Goal: Use online tool/utility: Utilize a website feature to perform a specific function

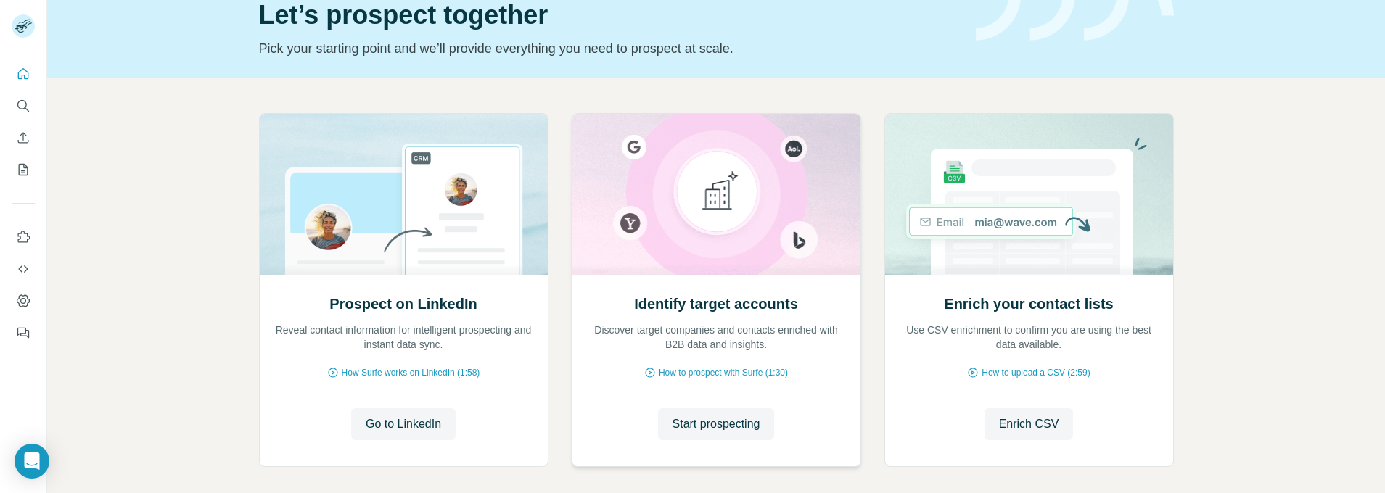
scroll to position [133, 0]
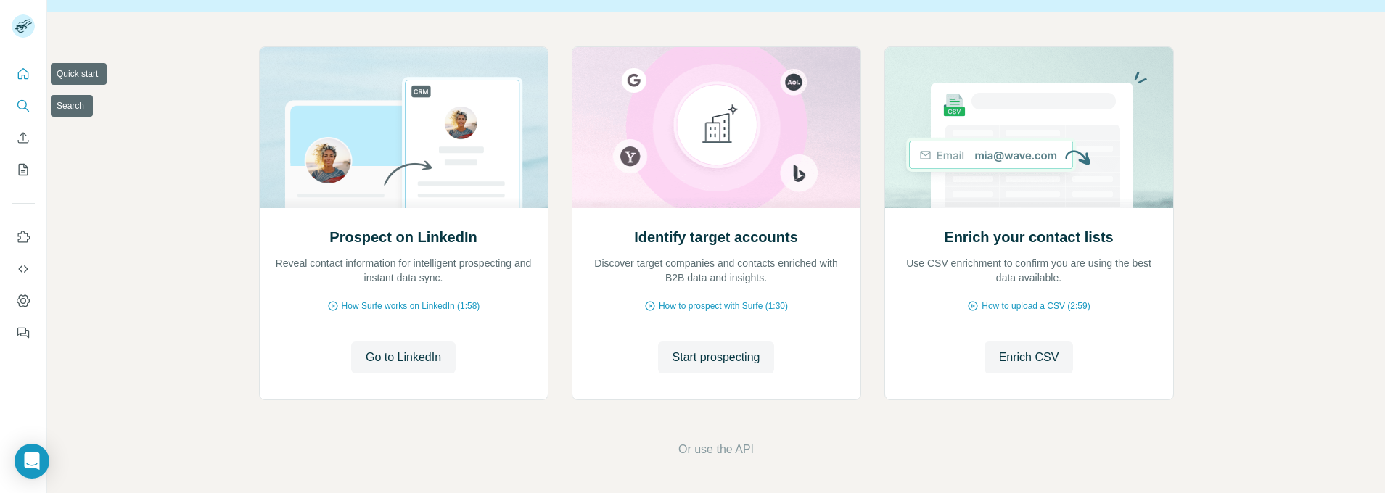
click at [31, 101] on button "Search" at bounding box center [23, 106] width 23 height 26
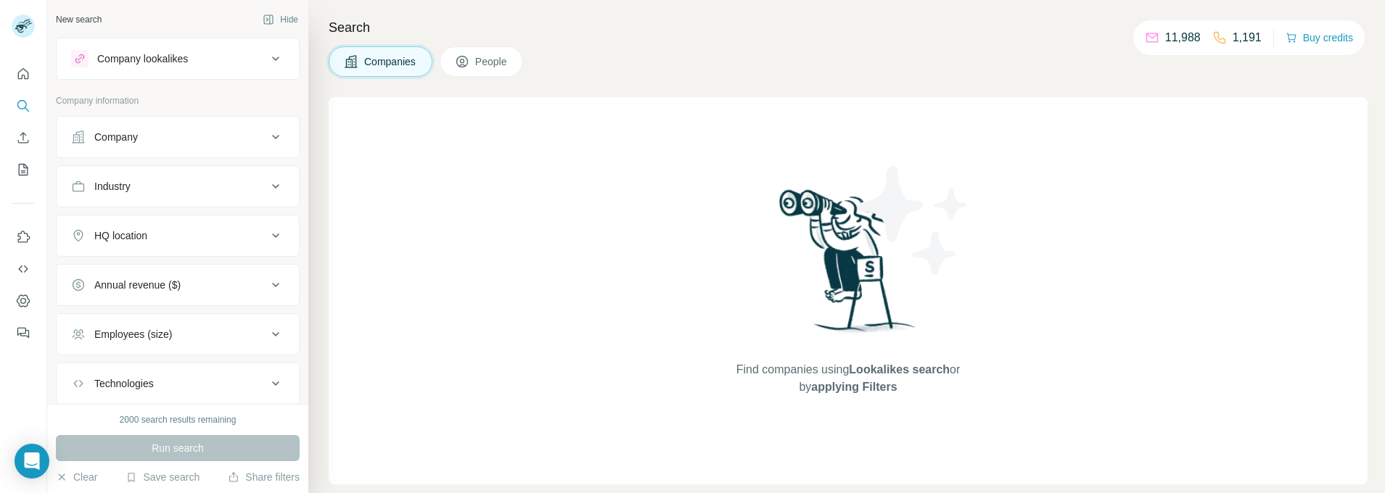
click at [267, 52] on icon at bounding box center [275, 58] width 17 height 17
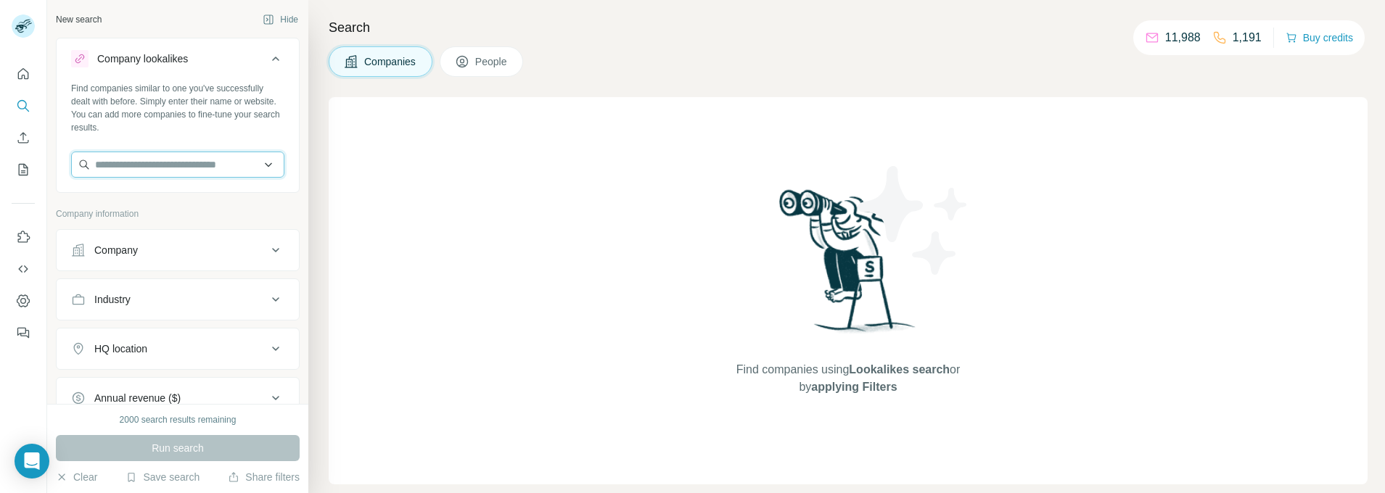
click at [258, 168] on input "text" at bounding box center [177, 165] width 213 height 26
click at [255, 166] on input "text" at bounding box center [177, 165] width 213 height 26
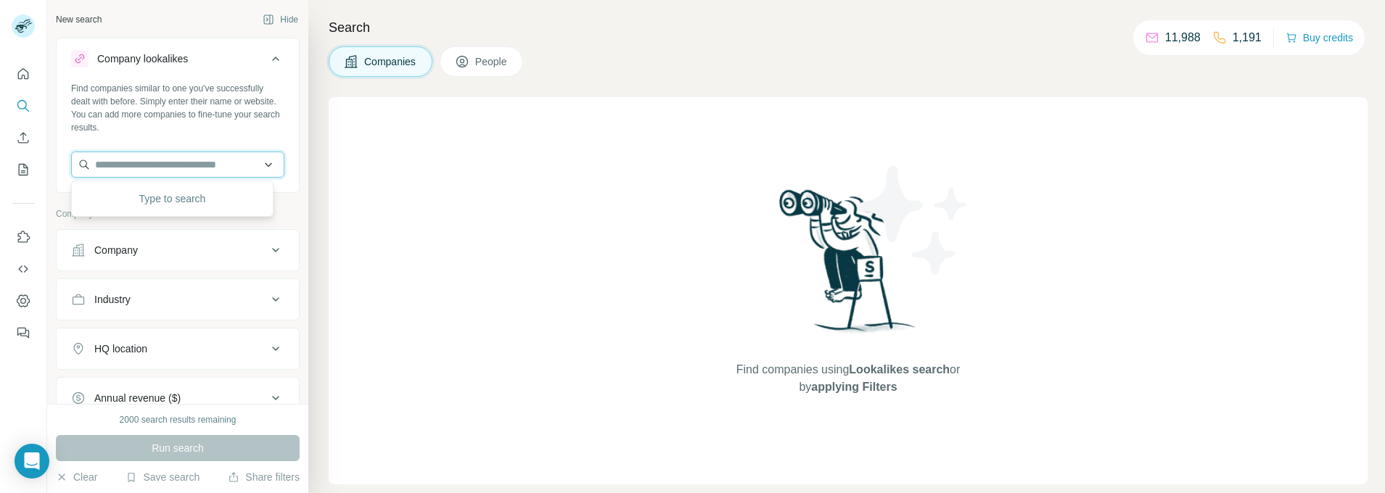
click at [255, 166] on input "text" at bounding box center [177, 165] width 213 height 26
click at [253, 166] on input "text" at bounding box center [177, 165] width 213 height 26
click at [252, 166] on input "text" at bounding box center [177, 165] width 213 height 26
click at [263, 177] on input "text" at bounding box center [177, 165] width 213 height 26
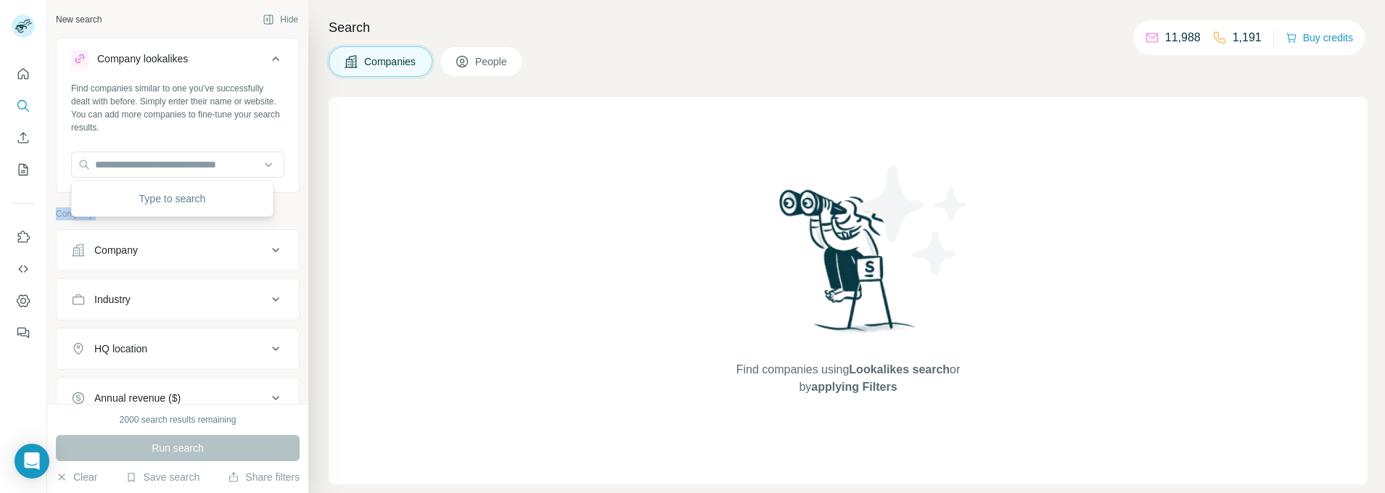
click at [263, 179] on div at bounding box center [177, 166] width 213 height 29
click at [267, 183] on body "New search Hide Company lookalikes Find companies similar to one you've success…" at bounding box center [692, 246] width 1385 height 493
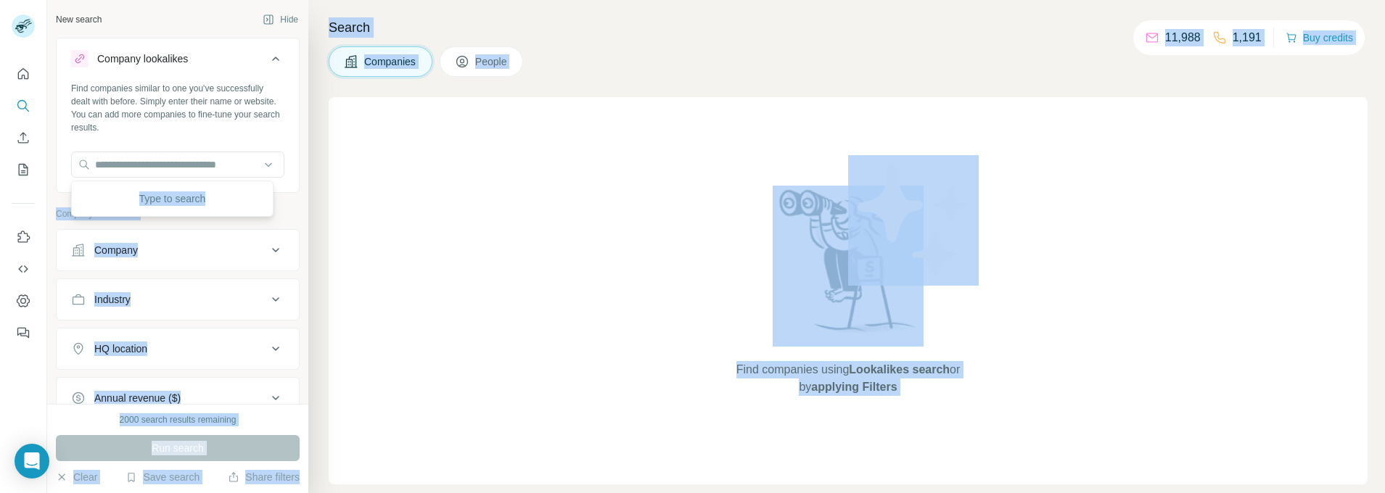
click at [272, 189] on div "Type to search" at bounding box center [172, 199] width 202 height 36
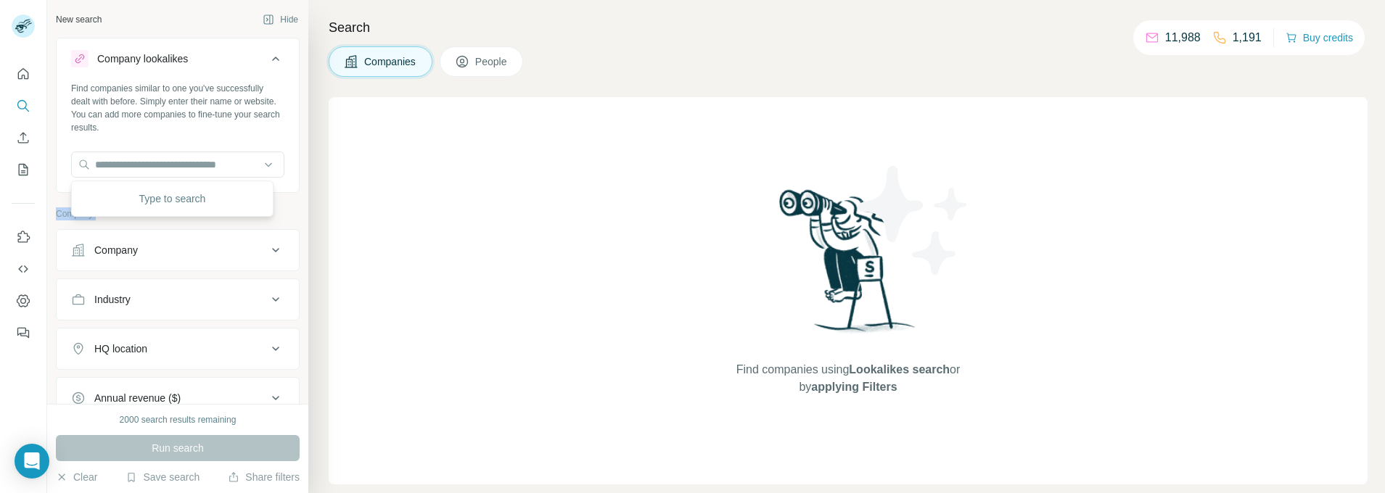
click at [272, 189] on div "Company lookalikes Find companies similar to one you've successfully dealt with…" at bounding box center [178, 115] width 244 height 155
click at [279, 189] on div "Company lookalikes Find companies similar to one you've successfully dealt with…" at bounding box center [178, 115] width 244 height 155
click at [1029, 248] on div "Find companies using Lookalikes search or by applying Filters" at bounding box center [848, 290] width 1039 height 387
click at [540, 170] on div "Find companies using Lookalikes search or by applying Filters" at bounding box center [848, 290] width 1039 height 387
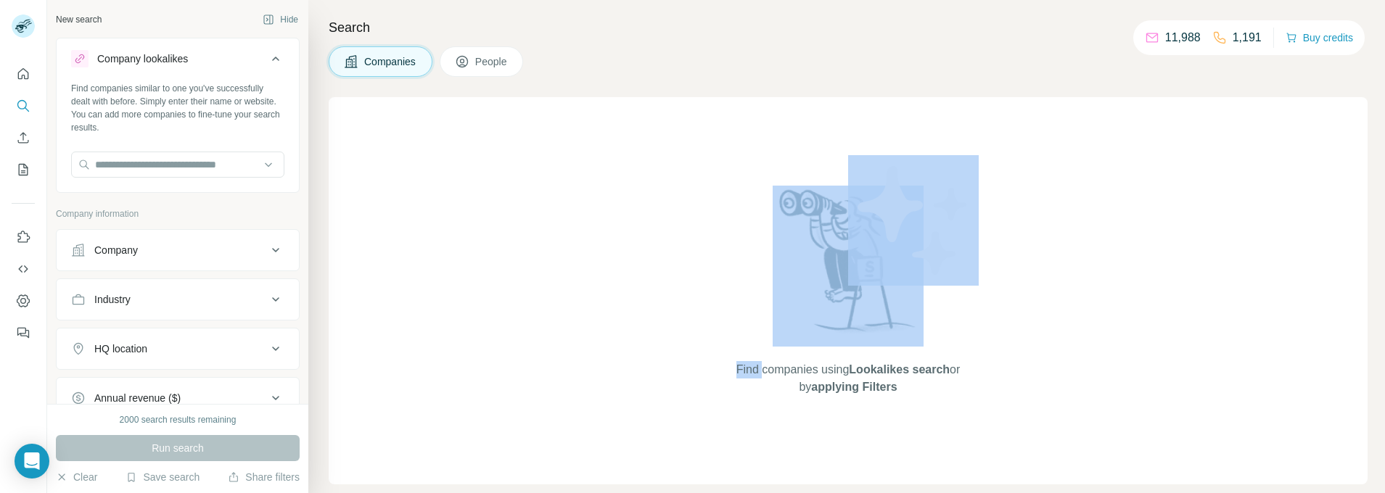
click at [540, 170] on div "Find companies using Lookalikes search or by applying Filters" at bounding box center [848, 290] width 1039 height 387
click at [542, 169] on div "Find companies using Lookalikes search or by applying Filters" at bounding box center [848, 290] width 1039 height 387
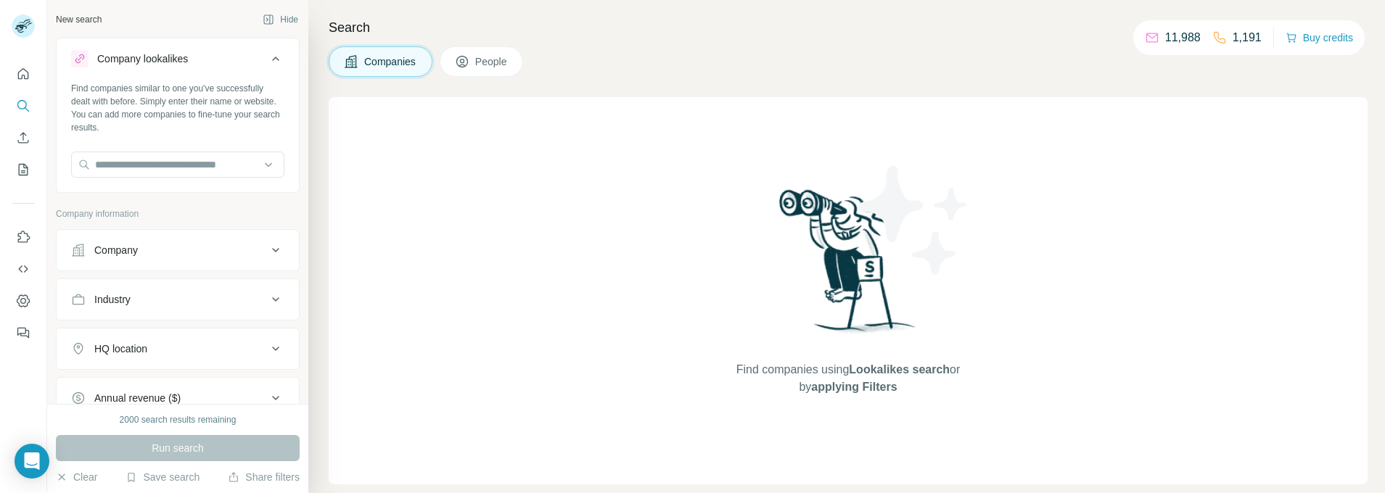
click at [194, 109] on div "Find companies similar to one you've successfully dealt with before. Simply ent…" at bounding box center [177, 108] width 213 height 52
